Goal: Task Accomplishment & Management: Use online tool/utility

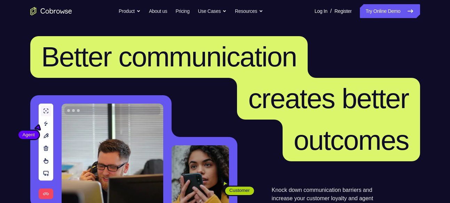
click at [396, 8] on link "Try Online Demo" at bounding box center [390, 11] width 60 height 14
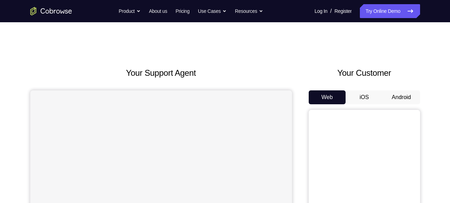
click at [399, 94] on button "Android" at bounding box center [401, 98] width 37 height 14
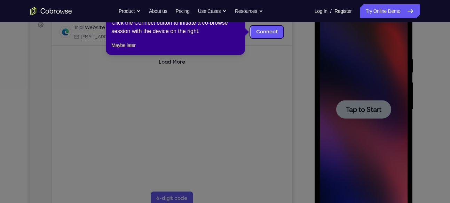
click at [369, 105] on icon at bounding box center [227, 101] width 455 height 203
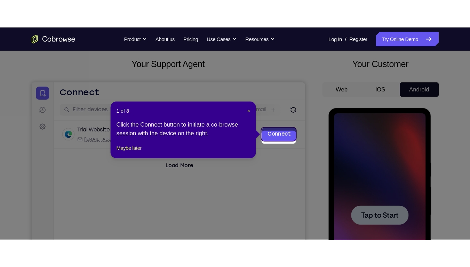
scroll to position [34, 0]
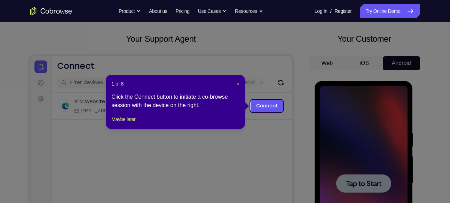
click at [238, 82] on span "×" at bounding box center [238, 84] width 3 height 6
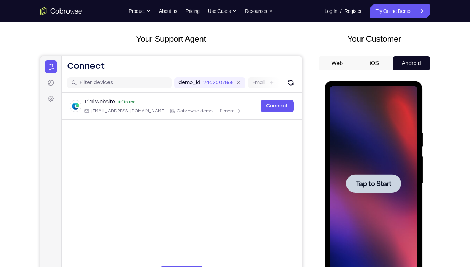
click at [360, 186] on span "Tap to Start" at bounding box center [374, 183] width 36 height 7
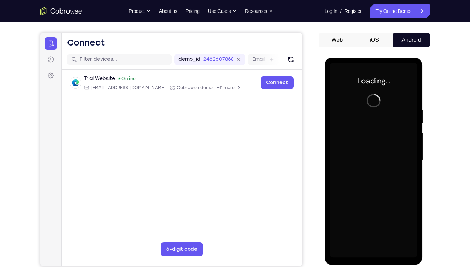
scroll to position [67, 0]
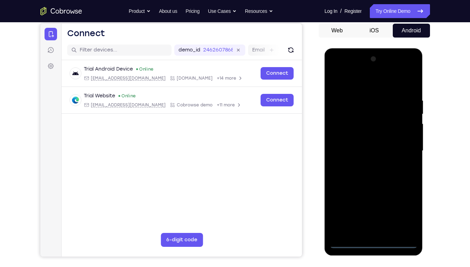
click at [373, 203] on div at bounding box center [374, 151] width 88 height 195
click at [407, 203] on div at bounding box center [374, 151] width 88 height 195
click at [355, 77] on div at bounding box center [374, 151] width 88 height 195
click at [405, 147] on div at bounding box center [374, 151] width 88 height 195
click at [367, 163] on div at bounding box center [374, 151] width 88 height 195
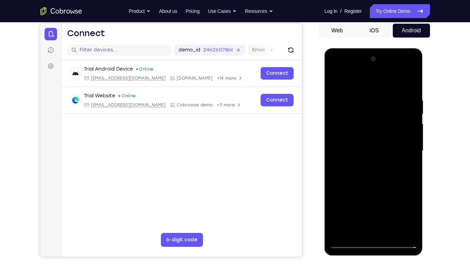
click at [367, 147] on div at bounding box center [374, 151] width 88 height 195
click at [355, 133] on div at bounding box center [374, 151] width 88 height 195
click at [358, 147] on div at bounding box center [374, 151] width 88 height 195
click at [358, 171] on div at bounding box center [374, 151] width 88 height 195
click at [367, 170] on div at bounding box center [374, 151] width 88 height 195
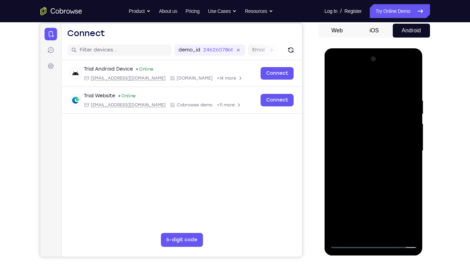
click at [407, 93] on div at bounding box center [374, 151] width 88 height 195
click at [408, 92] on div at bounding box center [374, 151] width 88 height 195
click at [409, 95] on div at bounding box center [374, 151] width 88 height 195
click at [407, 85] on div at bounding box center [374, 151] width 88 height 195
click at [411, 80] on div at bounding box center [374, 151] width 88 height 195
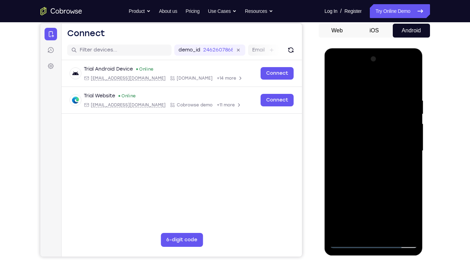
click at [407, 203] on div at bounding box center [374, 151] width 88 height 195
click at [346, 203] on div at bounding box center [374, 151] width 88 height 195
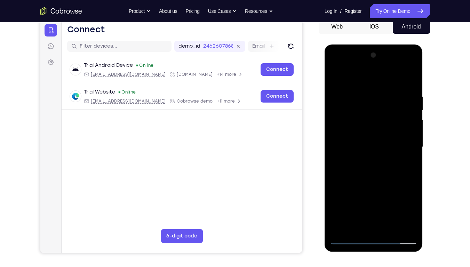
scroll to position [72, 0]
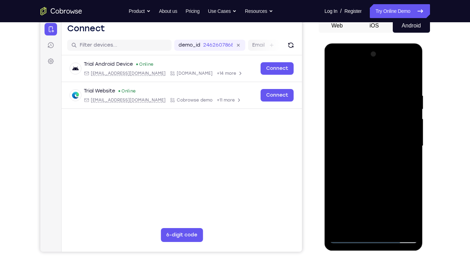
drag, startPoint x: 360, startPoint y: 204, endPoint x: 361, endPoint y: 132, distance: 72.1
click at [361, 132] on div at bounding box center [374, 146] width 88 height 195
click at [356, 180] on div at bounding box center [374, 146] width 88 height 195
click at [334, 75] on div at bounding box center [374, 146] width 88 height 195
click at [336, 75] on div at bounding box center [374, 146] width 88 height 195
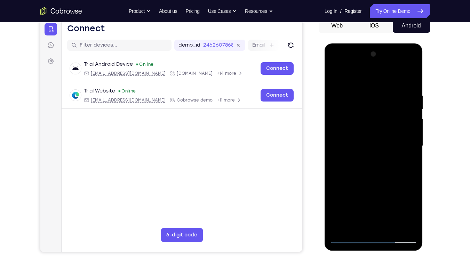
click at [337, 76] on div at bounding box center [374, 146] width 88 height 195
click at [340, 203] on div at bounding box center [374, 146] width 88 height 195
drag, startPoint x: 379, startPoint y: 118, endPoint x: 373, endPoint y: 62, distance: 55.7
click at [373, 62] on div at bounding box center [374, 146] width 88 height 195
drag, startPoint x: 361, startPoint y: 173, endPoint x: 361, endPoint y: 130, distance: 43.2
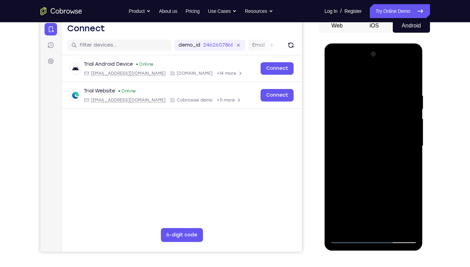
click at [361, 130] on div at bounding box center [374, 146] width 88 height 195
drag, startPoint x: 352, startPoint y: 175, endPoint x: 353, endPoint y: 136, distance: 39.4
click at [353, 136] on div at bounding box center [374, 146] width 88 height 195
drag, startPoint x: 347, startPoint y: 165, endPoint x: 349, endPoint y: 119, distance: 46.7
click at [349, 119] on div at bounding box center [374, 146] width 88 height 195
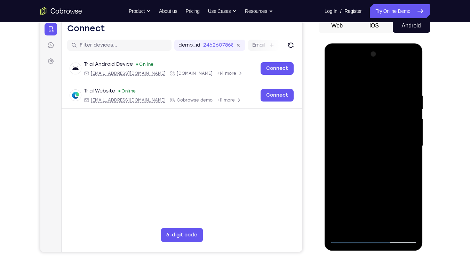
drag, startPoint x: 364, startPoint y: 111, endPoint x: 363, endPoint y: 132, distance: 20.9
click at [363, 132] on div at bounding box center [374, 146] width 88 height 195
click at [413, 167] on div at bounding box center [374, 146] width 88 height 195
drag, startPoint x: 367, startPoint y: 195, endPoint x: 367, endPoint y: 141, distance: 53.3
click at [367, 141] on div at bounding box center [374, 146] width 88 height 195
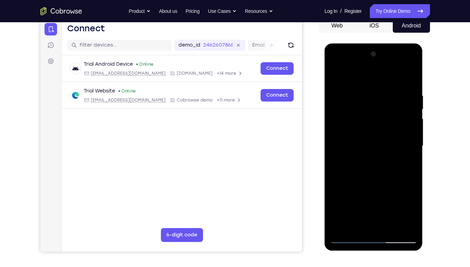
click at [390, 203] on div at bounding box center [374, 146] width 88 height 195
click at [381, 181] on div at bounding box center [374, 146] width 88 height 195
click at [381, 152] on div at bounding box center [374, 146] width 88 height 195
click at [359, 203] on div at bounding box center [374, 146] width 88 height 195
click at [405, 164] on div at bounding box center [374, 146] width 88 height 195
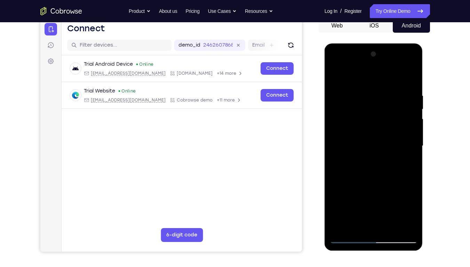
click at [337, 74] on div at bounding box center [374, 146] width 88 height 195
click at [358, 151] on div at bounding box center [374, 146] width 88 height 195
drag, startPoint x: 401, startPoint y: 124, endPoint x: 399, endPoint y: 198, distance: 73.5
click at [399, 198] on div at bounding box center [374, 146] width 88 height 195
drag, startPoint x: 397, startPoint y: 119, endPoint x: 393, endPoint y: 178, distance: 58.7
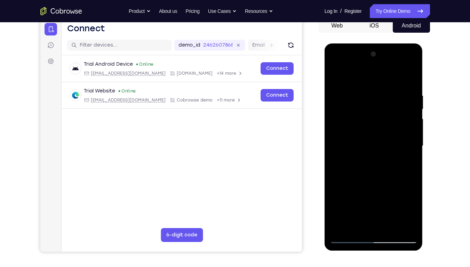
click at [393, 178] on div at bounding box center [374, 146] width 88 height 195
drag, startPoint x: 397, startPoint y: 132, endPoint x: 392, endPoint y: 194, distance: 62.5
click at [392, 194] on div at bounding box center [374, 146] width 88 height 195
drag, startPoint x: 397, startPoint y: 111, endPoint x: 392, endPoint y: 176, distance: 65.3
click at [392, 176] on div at bounding box center [374, 146] width 88 height 195
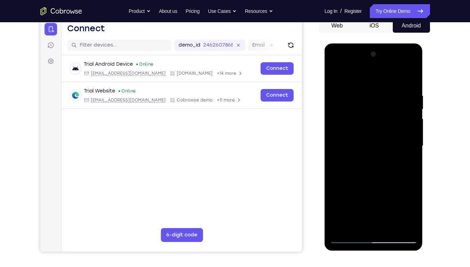
drag, startPoint x: 399, startPoint y: 127, endPoint x: 394, endPoint y: 196, distance: 69.2
click at [394, 196] on div at bounding box center [374, 146] width 88 height 195
drag, startPoint x: 397, startPoint y: 94, endPoint x: 386, endPoint y: 183, distance: 90.1
click at [386, 183] on div at bounding box center [374, 146] width 88 height 195
drag, startPoint x: 394, startPoint y: 124, endPoint x: 388, endPoint y: 193, distance: 69.2
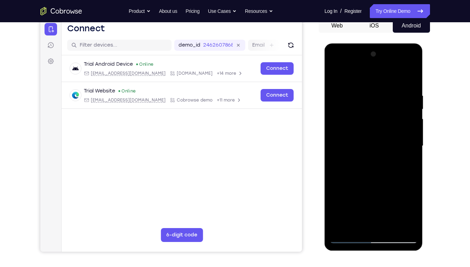
click at [388, 193] on div at bounding box center [374, 146] width 88 height 195
drag, startPoint x: 398, startPoint y: 133, endPoint x: 394, endPoint y: 203, distance: 70.1
click at [394, 203] on div at bounding box center [374, 146] width 88 height 195
drag, startPoint x: 394, startPoint y: 110, endPoint x: 391, endPoint y: 195, distance: 84.3
click at [391, 195] on div at bounding box center [374, 146] width 88 height 195
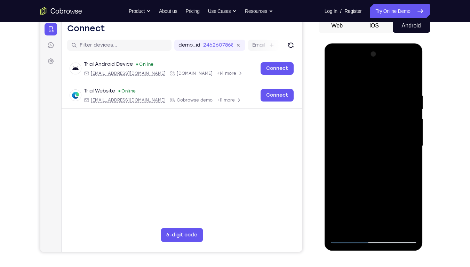
drag, startPoint x: 383, startPoint y: 182, endPoint x: 384, endPoint y: 102, distance: 80.1
click at [384, 102] on div at bounding box center [374, 146] width 88 height 195
drag, startPoint x: 397, startPoint y: 199, endPoint x: 394, endPoint y: 146, distance: 53.0
click at [394, 146] on div at bounding box center [374, 146] width 88 height 195
drag, startPoint x: 384, startPoint y: 167, endPoint x: 385, endPoint y: 126, distance: 41.8
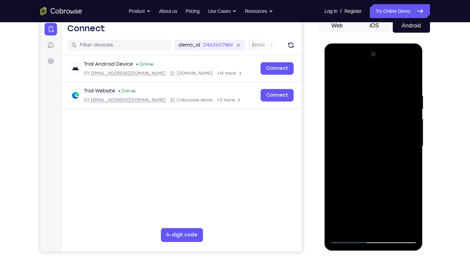
click at [385, 126] on div at bounding box center [374, 146] width 88 height 195
drag, startPoint x: 401, startPoint y: 183, endPoint x: 393, endPoint y: 118, distance: 65.7
click at [393, 118] on div at bounding box center [374, 146] width 88 height 195
drag, startPoint x: 394, startPoint y: 162, endPoint x: 396, endPoint y: 105, distance: 56.1
click at [396, 105] on div at bounding box center [374, 146] width 88 height 195
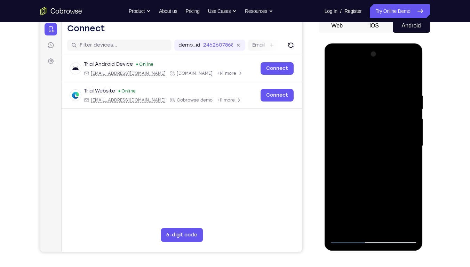
drag, startPoint x: 405, startPoint y: 160, endPoint x: 404, endPoint y: 116, distance: 44.2
click at [404, 116] on div at bounding box center [374, 146] width 88 height 195
drag, startPoint x: 398, startPoint y: 182, endPoint x: 394, endPoint y: 133, distance: 49.6
click at [394, 133] on div at bounding box center [374, 146] width 88 height 195
click at [364, 176] on div at bounding box center [374, 146] width 88 height 195
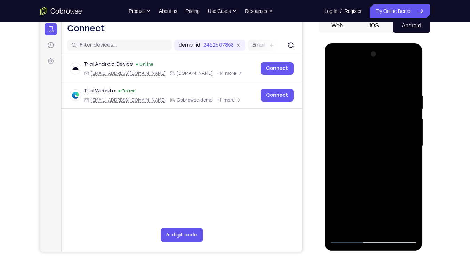
click at [413, 116] on div at bounding box center [374, 146] width 88 height 195
drag, startPoint x: 408, startPoint y: 110, endPoint x: 404, endPoint y: 205, distance: 94.4
click at [404, 203] on div at bounding box center [374, 146] width 88 height 195
click at [368, 162] on div at bounding box center [374, 146] width 88 height 195
click at [377, 162] on div at bounding box center [374, 146] width 88 height 195
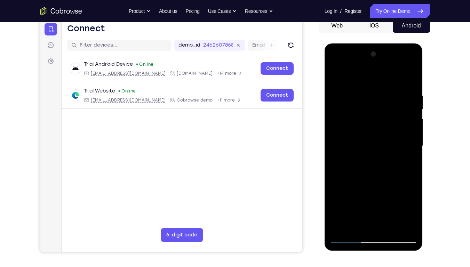
click at [368, 154] on div at bounding box center [374, 146] width 88 height 195
click at [336, 78] on div at bounding box center [374, 146] width 88 height 195
click at [354, 162] on div at bounding box center [374, 146] width 88 height 195
click at [351, 203] on div at bounding box center [374, 146] width 88 height 195
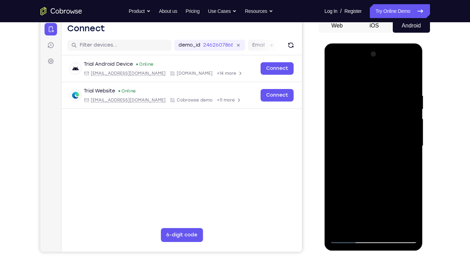
click at [351, 203] on div at bounding box center [374, 146] width 88 height 195
click at [339, 74] on div at bounding box center [374, 146] width 88 height 195
drag, startPoint x: 349, startPoint y: 182, endPoint x: 353, endPoint y: 91, distance: 90.9
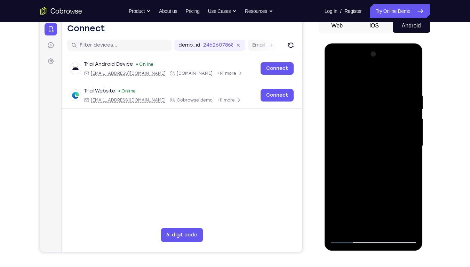
click at [353, 91] on div at bounding box center [374, 146] width 88 height 195
drag, startPoint x: 353, startPoint y: 180, endPoint x: 359, endPoint y: 93, distance: 87.6
click at [359, 93] on div at bounding box center [374, 146] width 88 height 195
drag, startPoint x: 350, startPoint y: 199, endPoint x: 351, endPoint y: 114, distance: 84.6
click at [351, 114] on div at bounding box center [374, 146] width 88 height 195
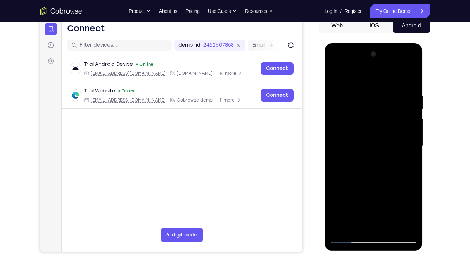
drag, startPoint x: 354, startPoint y: 187, endPoint x: 354, endPoint y: 110, distance: 77.3
click at [354, 110] on div at bounding box center [374, 146] width 88 height 195
drag, startPoint x: 354, startPoint y: 172, endPoint x: 353, endPoint y: 96, distance: 75.9
click at [353, 96] on div at bounding box center [374, 146] width 88 height 195
drag, startPoint x: 350, startPoint y: 196, endPoint x: 351, endPoint y: 122, distance: 73.8
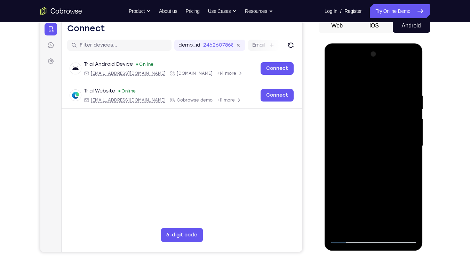
click at [351, 122] on div at bounding box center [374, 146] width 88 height 195
click at [337, 203] on div at bounding box center [374, 146] width 88 height 195
click at [368, 88] on div at bounding box center [374, 146] width 88 height 195
click at [405, 152] on div at bounding box center [374, 146] width 88 height 195
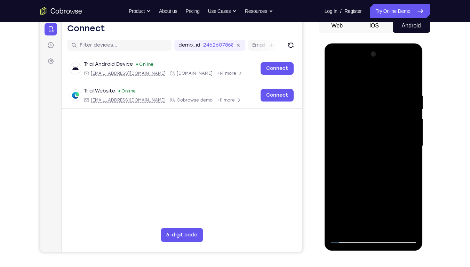
click at [405, 152] on div at bounding box center [374, 146] width 88 height 195
click at [410, 78] on div at bounding box center [374, 146] width 88 height 195
click at [336, 75] on div at bounding box center [374, 146] width 88 height 195
click at [404, 95] on div at bounding box center [374, 146] width 88 height 195
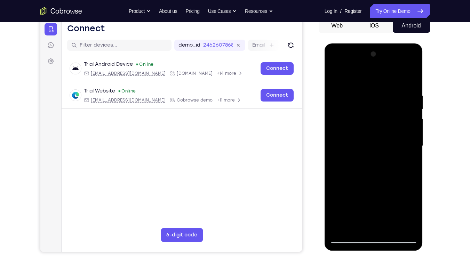
click at [404, 95] on div at bounding box center [374, 146] width 88 height 195
click at [403, 131] on div at bounding box center [374, 146] width 88 height 195
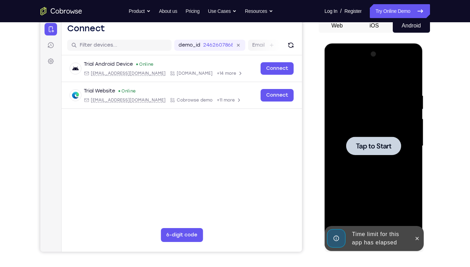
click at [394, 141] on div at bounding box center [373, 146] width 55 height 18
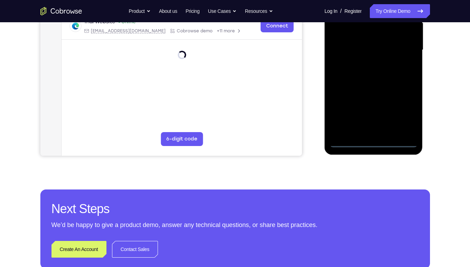
scroll to position [168, 0]
click at [375, 139] on div at bounding box center [374, 49] width 88 height 195
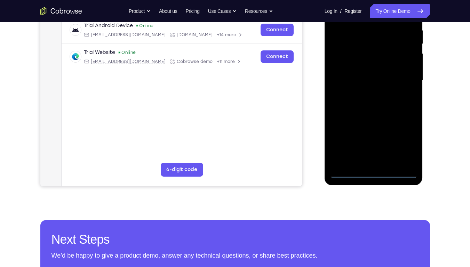
scroll to position [137, 0]
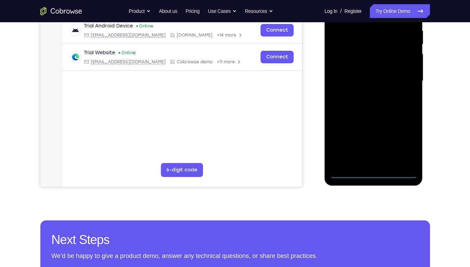
click at [374, 172] on div at bounding box center [374, 81] width 88 height 195
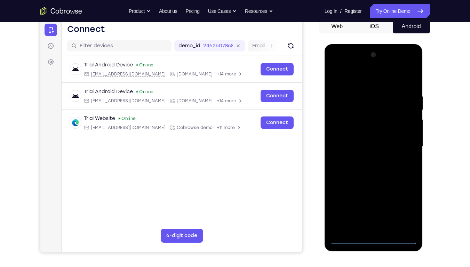
scroll to position [71, 0]
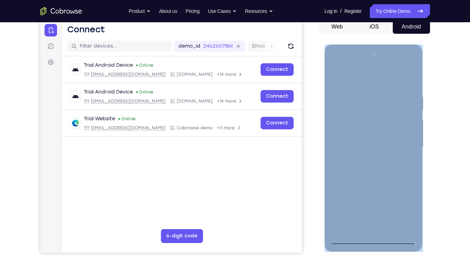
drag, startPoint x: 404, startPoint y: 49, endPoint x: 397, endPoint y: 178, distance: 129.7
click at [397, 178] on div at bounding box center [374, 148] width 99 height 207
click at [382, 164] on div at bounding box center [374, 147] width 88 height 195
click at [386, 162] on div at bounding box center [374, 147] width 88 height 195
click at [383, 162] on div at bounding box center [374, 147] width 88 height 195
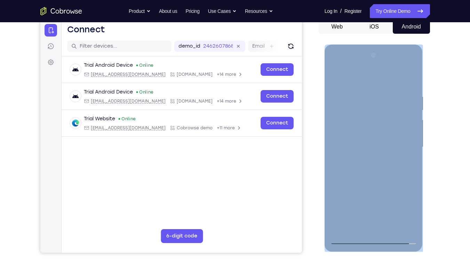
click at [371, 101] on div at bounding box center [374, 147] width 88 height 195
click at [345, 85] on div at bounding box center [374, 147] width 88 height 195
click at [352, 83] on div at bounding box center [374, 147] width 88 height 195
click at [347, 203] on div at bounding box center [374, 147] width 88 height 195
click at [351, 203] on div at bounding box center [374, 147] width 88 height 195
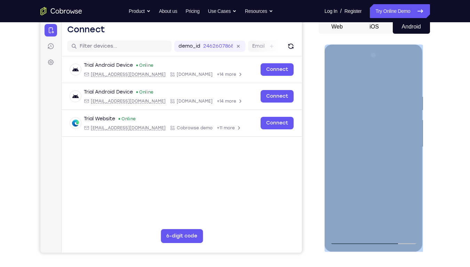
click at [351, 203] on div at bounding box center [374, 147] width 88 height 195
click at [370, 154] on div at bounding box center [374, 147] width 88 height 195
click at [359, 154] on div at bounding box center [374, 147] width 88 height 195
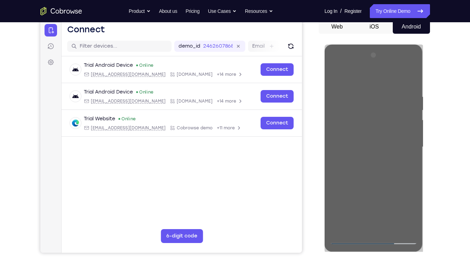
click at [316, 177] on div "Your Support Agent Your Customer Web iOS Android" at bounding box center [235, 124] width 390 height 257
click at [316, 142] on div "Your Support Agent Your Customer Web iOS Android" at bounding box center [235, 124] width 390 height 257
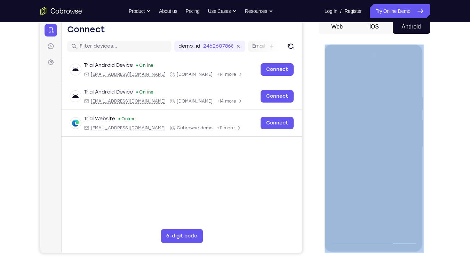
click at [316, 142] on div "Your Support Agent Your Customer Web iOS Android" at bounding box center [235, 124] width 390 height 257
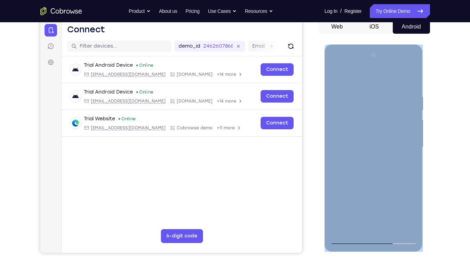
drag, startPoint x: 641, startPoint y: 187, endPoint x: 331, endPoint y: 146, distance: 312.8
click at [331, 146] on div at bounding box center [374, 147] width 88 height 195
click at [359, 165] on div at bounding box center [374, 147] width 88 height 195
click at [349, 203] on div at bounding box center [374, 147] width 88 height 195
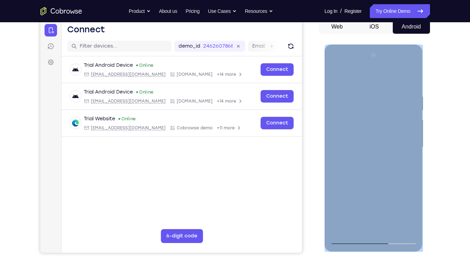
click at [349, 203] on div at bounding box center [374, 147] width 88 height 195
click at [356, 84] on div at bounding box center [374, 147] width 88 height 195
click at [347, 77] on div at bounding box center [374, 147] width 88 height 195
click at [351, 203] on div at bounding box center [374, 147] width 88 height 195
click at [333, 63] on div at bounding box center [374, 147] width 88 height 195
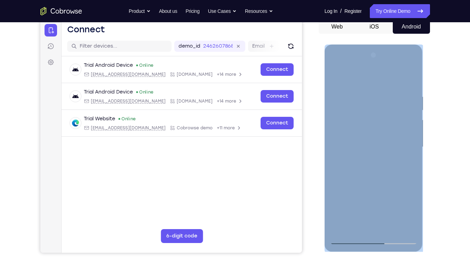
click at [347, 99] on div at bounding box center [374, 147] width 88 height 195
click at [352, 99] on div at bounding box center [374, 147] width 88 height 195
click at [355, 97] on div at bounding box center [374, 147] width 88 height 195
click at [386, 157] on div at bounding box center [374, 147] width 88 height 195
click at [336, 65] on div at bounding box center [374, 147] width 88 height 195
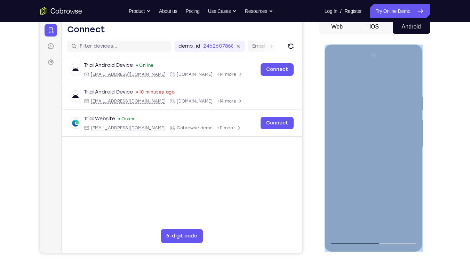
click at [356, 68] on div at bounding box center [374, 147] width 88 height 195
click at [360, 131] on div at bounding box center [374, 147] width 88 height 195
click at [362, 137] on div at bounding box center [374, 147] width 88 height 195
click at [335, 63] on div at bounding box center [374, 147] width 88 height 195
click at [377, 89] on div at bounding box center [374, 147] width 88 height 195
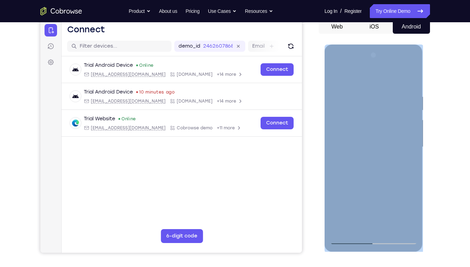
click at [377, 89] on div at bounding box center [374, 147] width 88 height 195
click at [371, 91] on div at bounding box center [374, 147] width 88 height 195
click at [339, 170] on div at bounding box center [374, 147] width 88 height 195
click at [411, 69] on div at bounding box center [374, 147] width 88 height 195
click at [370, 134] on div at bounding box center [374, 147] width 88 height 195
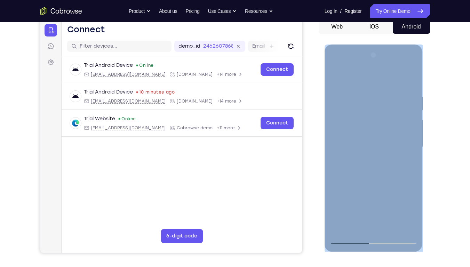
click at [405, 117] on div at bounding box center [374, 147] width 88 height 195
click at [412, 170] on div at bounding box center [374, 147] width 88 height 195
click at [404, 128] on div at bounding box center [374, 147] width 88 height 195
click at [371, 203] on div at bounding box center [374, 147] width 88 height 195
click at [405, 203] on div at bounding box center [374, 147] width 88 height 195
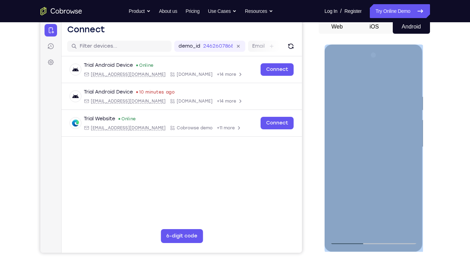
click at [385, 77] on div at bounding box center [374, 147] width 88 height 195
click at [399, 126] on div at bounding box center [374, 147] width 88 height 195
click at [385, 148] on div at bounding box center [374, 147] width 88 height 195
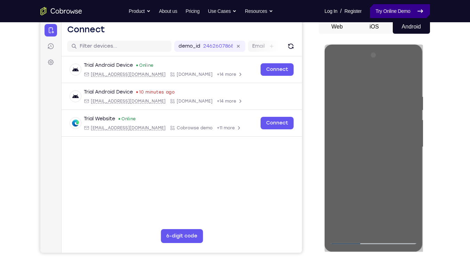
click at [408, 11] on link "Try Online Demo" at bounding box center [400, 11] width 60 height 14
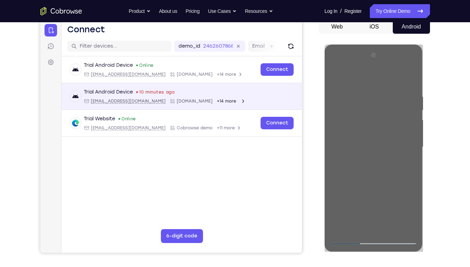
scroll to position [0, 0]
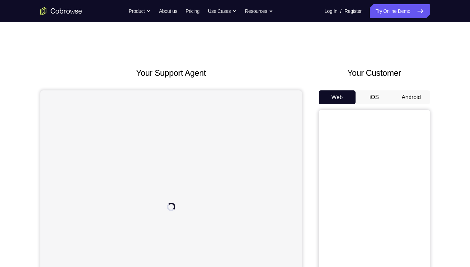
click at [415, 92] on button "Android" at bounding box center [411, 98] width 37 height 14
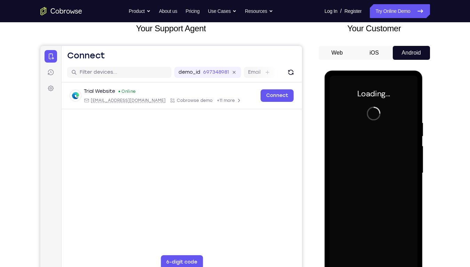
scroll to position [52, 0]
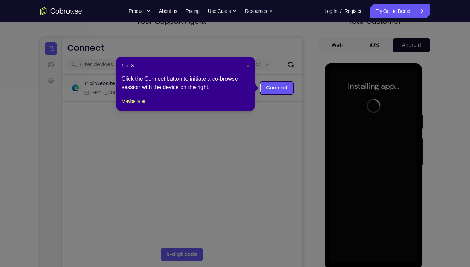
click at [247, 62] on button "×" at bounding box center [248, 65] width 3 height 7
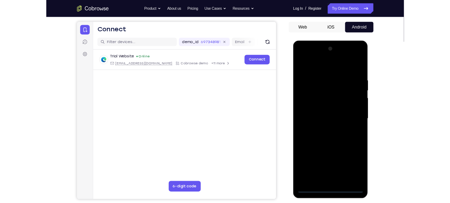
scroll to position [62, 0]
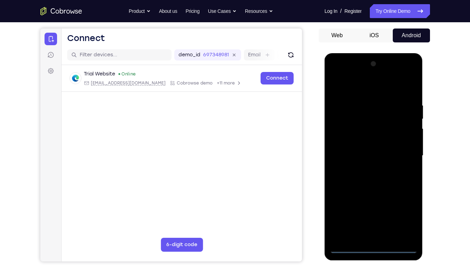
click at [377, 247] on div at bounding box center [374, 155] width 88 height 195
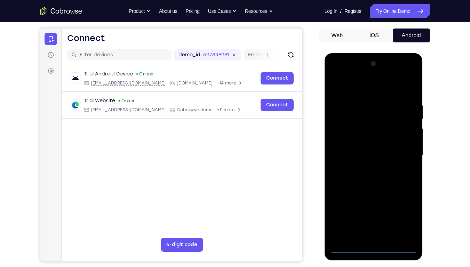
drag, startPoint x: 386, startPoint y: 189, endPoint x: 384, endPoint y: 150, distance: 39.0
click at [384, 150] on div at bounding box center [374, 155] width 88 height 195
click at [384, 171] on div at bounding box center [374, 155] width 88 height 195
click at [372, 105] on div at bounding box center [374, 155] width 88 height 195
click at [366, 113] on div at bounding box center [374, 155] width 88 height 195
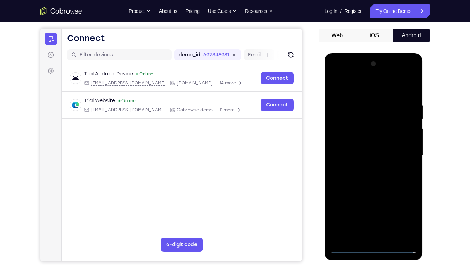
click at [364, 92] on div at bounding box center [374, 155] width 88 height 195
click at [357, 93] on div at bounding box center [374, 155] width 88 height 195
click at [348, 247] on div at bounding box center [374, 155] width 88 height 195
click at [363, 109] on div at bounding box center [374, 155] width 88 height 195
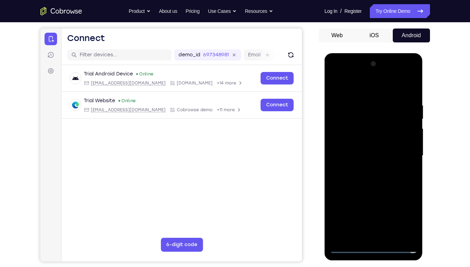
click at [361, 106] on div at bounding box center [374, 155] width 88 height 195
click at [362, 109] on div at bounding box center [374, 155] width 88 height 195
click at [334, 72] on div at bounding box center [374, 155] width 88 height 195
click at [347, 169] on div at bounding box center [374, 155] width 88 height 195
click at [347, 168] on div at bounding box center [374, 155] width 88 height 195
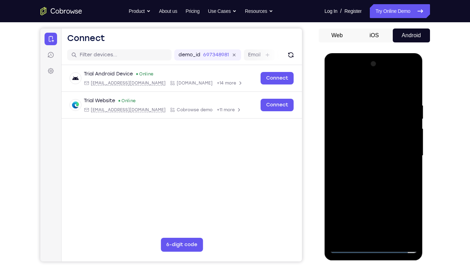
click at [412, 73] on div at bounding box center [374, 155] width 88 height 195
click at [353, 142] on div at bounding box center [374, 155] width 88 height 195
click at [396, 122] on div at bounding box center [374, 155] width 88 height 195
click at [374, 247] on div at bounding box center [374, 155] width 88 height 195
click at [399, 217] on div at bounding box center [374, 155] width 88 height 195
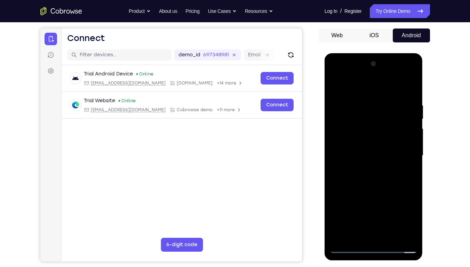
click at [366, 85] on div at bounding box center [374, 155] width 88 height 195
click at [344, 138] on div at bounding box center [374, 155] width 88 height 195
click at [369, 155] on div at bounding box center [374, 155] width 88 height 195
click at [367, 152] on div at bounding box center [374, 155] width 88 height 195
click at [366, 157] on div at bounding box center [374, 155] width 88 height 195
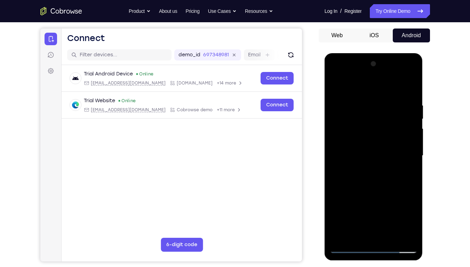
click at [365, 166] on div at bounding box center [374, 155] width 88 height 195
click at [434, 58] on div "Your Support Agent Your Customer Web iOS Android Next Steps We’d be happy to gi…" at bounding box center [236, 189] width 446 height 459
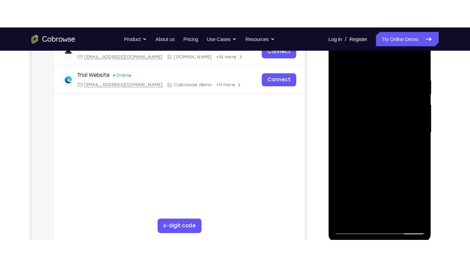
scroll to position [117, 0]
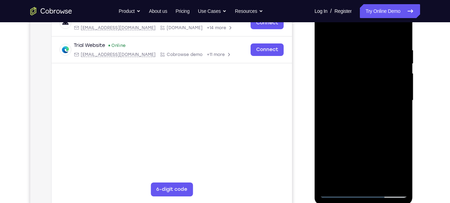
click at [356, 133] on div at bounding box center [364, 100] width 88 height 195
click at [366, 89] on div at bounding box center [364, 100] width 88 height 195
drag, startPoint x: 366, startPoint y: 151, endPoint x: 367, endPoint y: 68, distance: 83.6
click at [367, 68] on div at bounding box center [364, 100] width 88 height 195
click at [356, 183] on div at bounding box center [364, 100] width 88 height 195
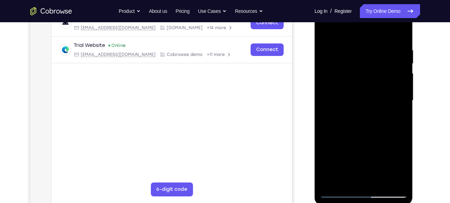
click at [360, 88] on div at bounding box center [364, 100] width 88 height 195
click at [344, 115] on div at bounding box center [364, 100] width 88 height 195
drag, startPoint x: 358, startPoint y: 137, endPoint x: 358, endPoint y: 97, distance: 39.7
click at [358, 97] on div at bounding box center [364, 100] width 88 height 195
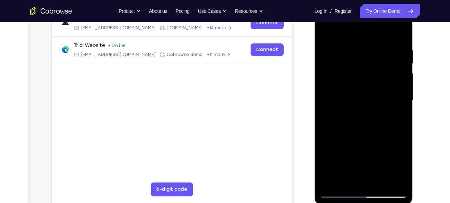
drag, startPoint x: 360, startPoint y: 139, endPoint x: 367, endPoint y: 57, distance: 81.4
click at [367, 57] on div at bounding box center [364, 100] width 88 height 195
drag, startPoint x: 383, startPoint y: 71, endPoint x: 377, endPoint y: 126, distance: 54.9
click at [377, 126] on div at bounding box center [364, 100] width 88 height 195
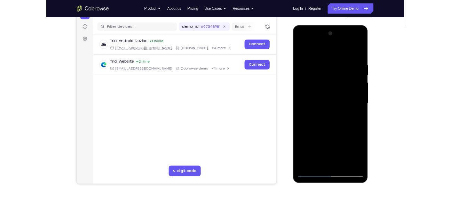
scroll to position [81, 0]
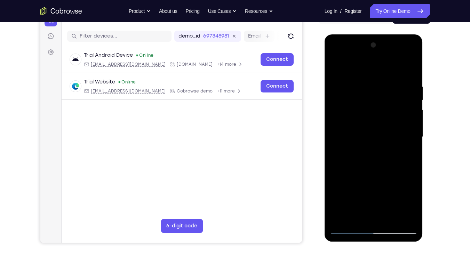
click at [409, 56] on div at bounding box center [374, 137] width 88 height 195
click at [415, 56] on div at bounding box center [374, 137] width 88 height 195
click at [374, 78] on div at bounding box center [374, 137] width 88 height 195
click at [412, 56] on div at bounding box center [374, 137] width 88 height 195
click at [383, 185] on div at bounding box center [374, 137] width 88 height 195
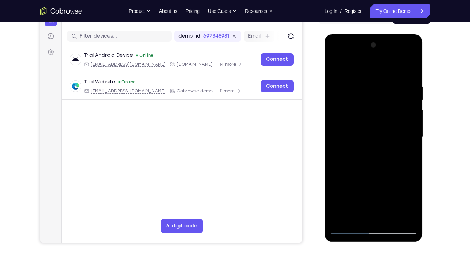
click at [383, 150] on div at bounding box center [374, 137] width 88 height 195
drag, startPoint x: 376, startPoint y: 102, endPoint x: 371, endPoint y: 183, distance: 81.3
click at [371, 183] on div at bounding box center [374, 137] width 88 height 195
click at [345, 125] on div at bounding box center [374, 137] width 88 height 195
click at [344, 175] on div at bounding box center [374, 137] width 88 height 195
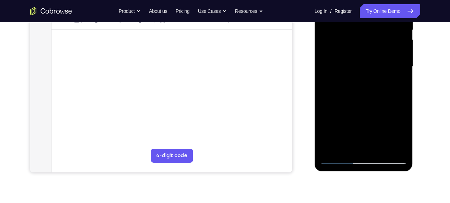
scroll to position [152, 0]
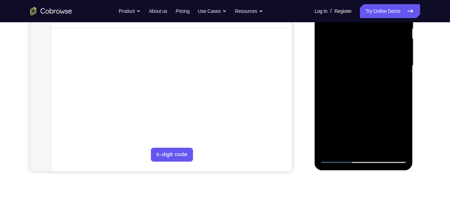
click at [344, 150] on div at bounding box center [364, 65] width 88 height 195
click at [355, 86] on div at bounding box center [364, 65] width 88 height 195
click at [391, 96] on div at bounding box center [364, 65] width 88 height 195
click at [376, 96] on div at bounding box center [364, 65] width 88 height 195
click at [370, 115] on div at bounding box center [364, 65] width 88 height 195
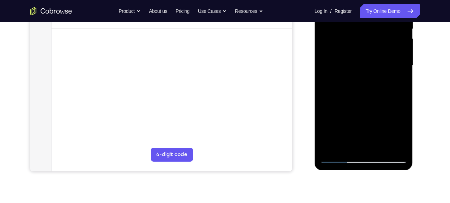
click at [350, 108] on div at bounding box center [364, 65] width 88 height 195
click at [398, 146] on div at bounding box center [364, 65] width 88 height 195
click at [373, 95] on div at bounding box center [364, 65] width 88 height 195
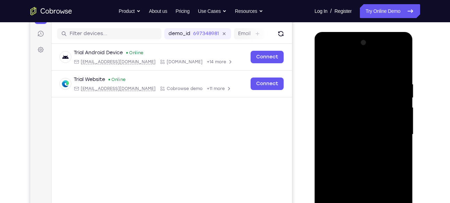
scroll to position [83, 0]
click at [358, 92] on div at bounding box center [364, 135] width 88 height 195
click at [333, 116] on div at bounding box center [364, 135] width 88 height 195
click at [344, 110] on div at bounding box center [364, 135] width 88 height 195
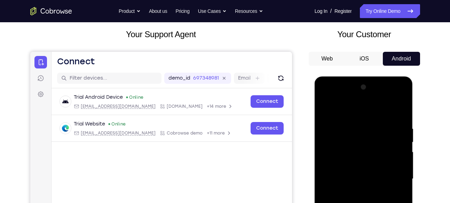
scroll to position [38, 0]
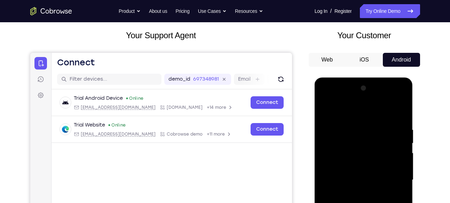
click at [327, 100] on div at bounding box center [364, 180] width 88 height 195
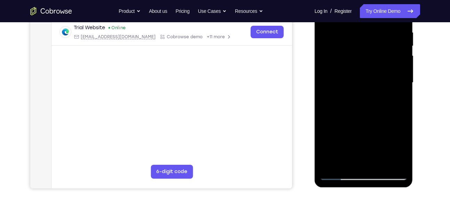
scroll to position [135, 0]
click at [345, 161] on div at bounding box center [364, 82] width 88 height 195
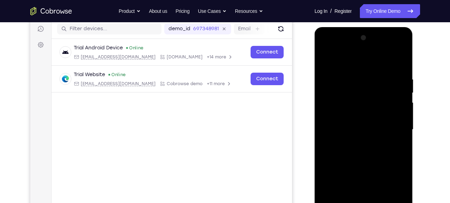
scroll to position [87, 0]
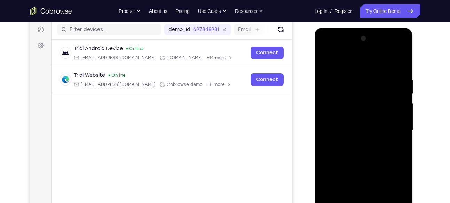
click at [345, 88] on div at bounding box center [364, 130] width 88 height 195
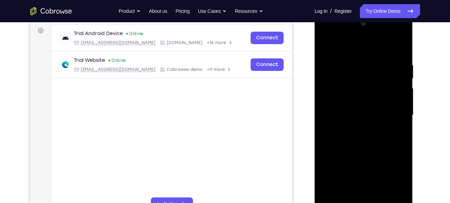
click at [351, 120] on div at bounding box center [364, 115] width 88 height 195
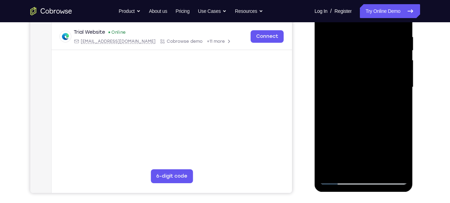
scroll to position [130, 0]
click at [394, 131] on div at bounding box center [364, 87] width 88 height 195
click at [348, 141] on div at bounding box center [364, 87] width 88 height 195
click at [339, 142] on div at bounding box center [364, 87] width 88 height 195
click at [347, 142] on div at bounding box center [364, 87] width 88 height 195
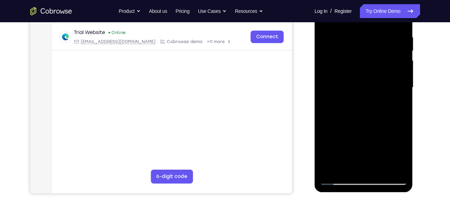
click at [373, 141] on div at bounding box center [364, 87] width 88 height 195
click at [339, 142] on div at bounding box center [364, 87] width 88 height 195
click at [362, 164] on div at bounding box center [364, 87] width 88 height 195
click at [340, 144] on div at bounding box center [364, 87] width 88 height 195
click at [362, 141] on div at bounding box center [364, 87] width 88 height 195
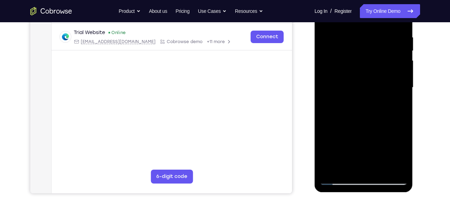
click at [362, 163] on div at bounding box center [364, 87] width 88 height 195
click at [332, 142] on div at bounding box center [364, 87] width 88 height 195
click at [365, 143] on div at bounding box center [364, 87] width 88 height 195
click at [331, 143] on div at bounding box center [364, 87] width 88 height 195
click at [363, 140] on div at bounding box center [364, 87] width 88 height 195
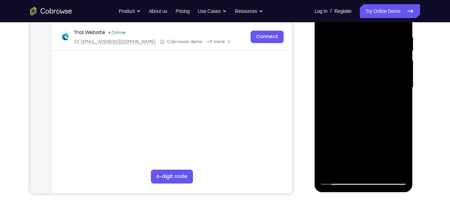
click at [363, 165] on div at bounding box center [364, 87] width 88 height 195
click at [363, 140] on div at bounding box center [364, 87] width 88 height 195
click at [378, 141] on div at bounding box center [364, 87] width 88 height 195
click at [370, 141] on div at bounding box center [364, 87] width 88 height 195
click at [338, 142] on div at bounding box center [364, 87] width 88 height 195
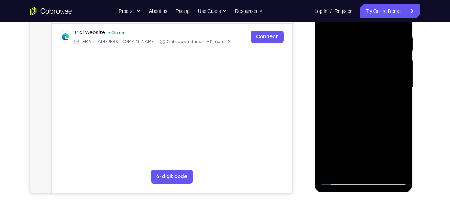
click at [359, 164] on div at bounding box center [364, 87] width 88 height 195
click at [369, 133] on div at bounding box center [364, 87] width 88 height 195
click at [364, 141] on div at bounding box center [364, 87] width 88 height 195
click at [386, 141] on div at bounding box center [364, 87] width 88 height 195
click at [339, 117] on div at bounding box center [364, 87] width 88 height 195
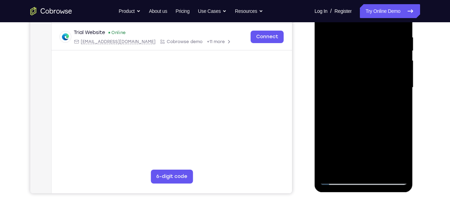
click at [365, 117] on div at bounding box center [364, 87] width 88 height 195
click at [336, 111] on div at bounding box center [364, 87] width 88 height 195
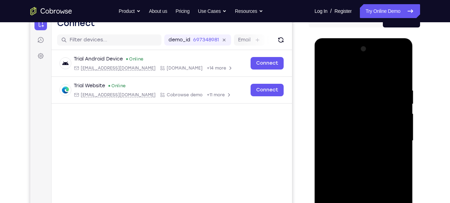
scroll to position [77, 0]
click at [341, 85] on div at bounding box center [364, 141] width 88 height 195
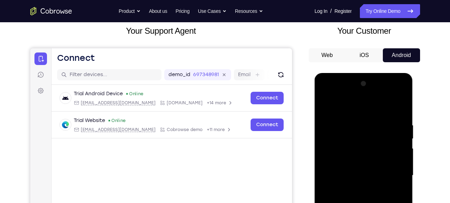
scroll to position [59, 0]
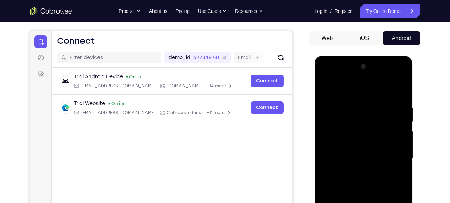
drag, startPoint x: 382, startPoint y: 121, endPoint x: 386, endPoint y: 170, distance: 48.9
click at [386, 170] on div at bounding box center [364, 158] width 88 height 195
drag, startPoint x: 394, startPoint y: 121, endPoint x: 341, endPoint y: 122, distance: 53.3
click at [341, 122] on div at bounding box center [364, 158] width 88 height 195
drag, startPoint x: 400, startPoint y: 87, endPoint x: 358, endPoint y: 93, distance: 42.8
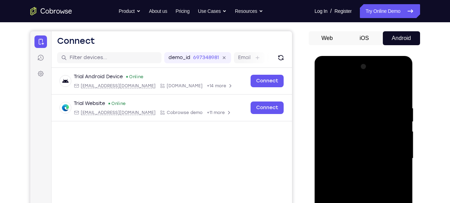
click at [358, 93] on div at bounding box center [364, 158] width 88 height 195
drag, startPoint x: 374, startPoint y: 85, endPoint x: 371, endPoint y: 146, distance: 61.4
click at [371, 146] on div at bounding box center [364, 158] width 88 height 195
drag, startPoint x: 378, startPoint y: 65, endPoint x: 381, endPoint y: 116, distance: 51.3
click at [381, 116] on div at bounding box center [364, 158] width 88 height 195
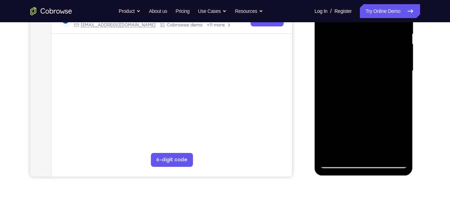
scroll to position [147, 0]
drag, startPoint x: 351, startPoint y: 152, endPoint x: 349, endPoint y: 120, distance: 31.7
click at [349, 120] on div at bounding box center [364, 70] width 88 height 195
click at [339, 162] on div at bounding box center [364, 70] width 88 height 195
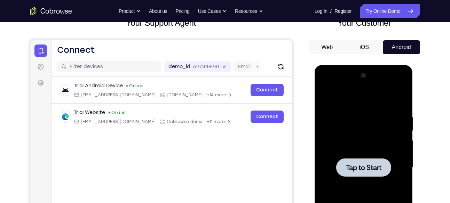
scroll to position [49, 0]
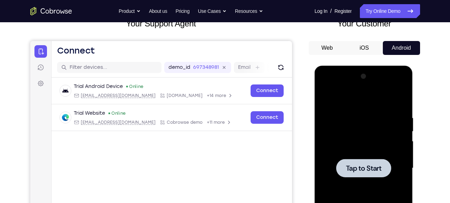
click at [363, 162] on div at bounding box center [363, 168] width 55 height 18
